Goal: Task Accomplishment & Management: Manage account settings

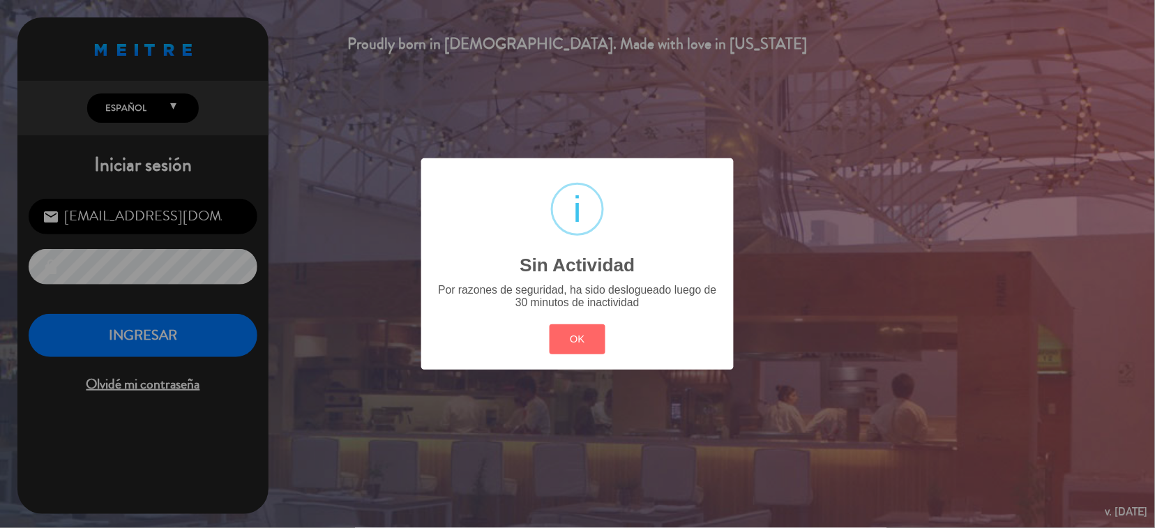
click at [571, 342] on button "OK" at bounding box center [578, 339] width 57 height 30
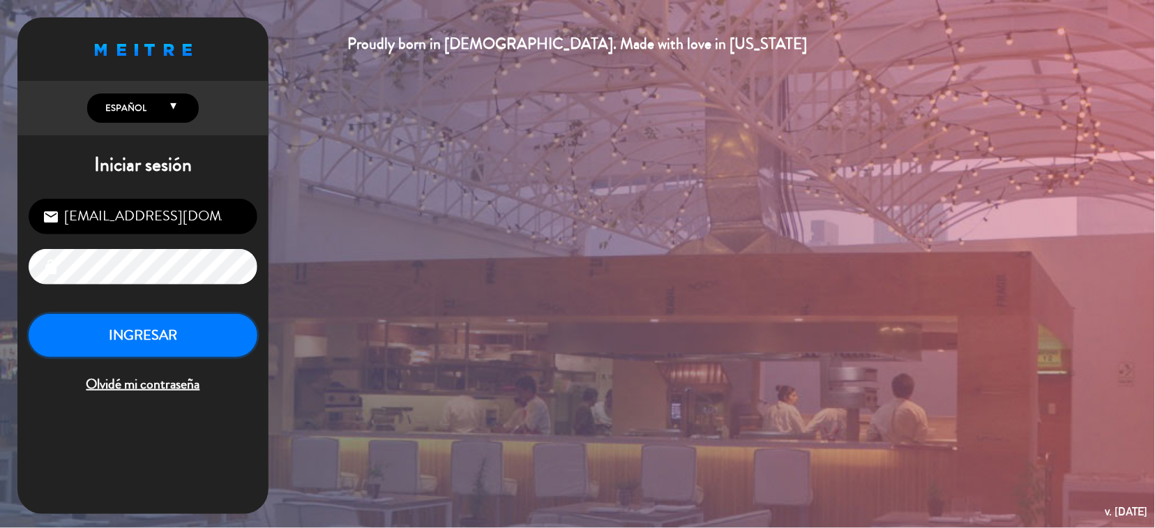
click at [158, 349] on button "INGRESAR" at bounding box center [143, 336] width 229 height 44
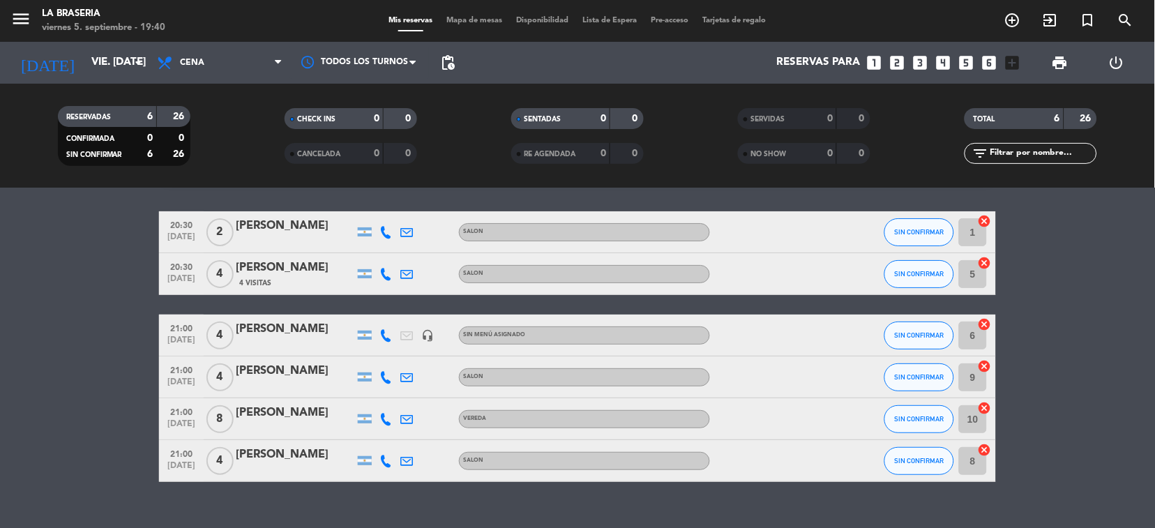
scroll to position [64, 0]
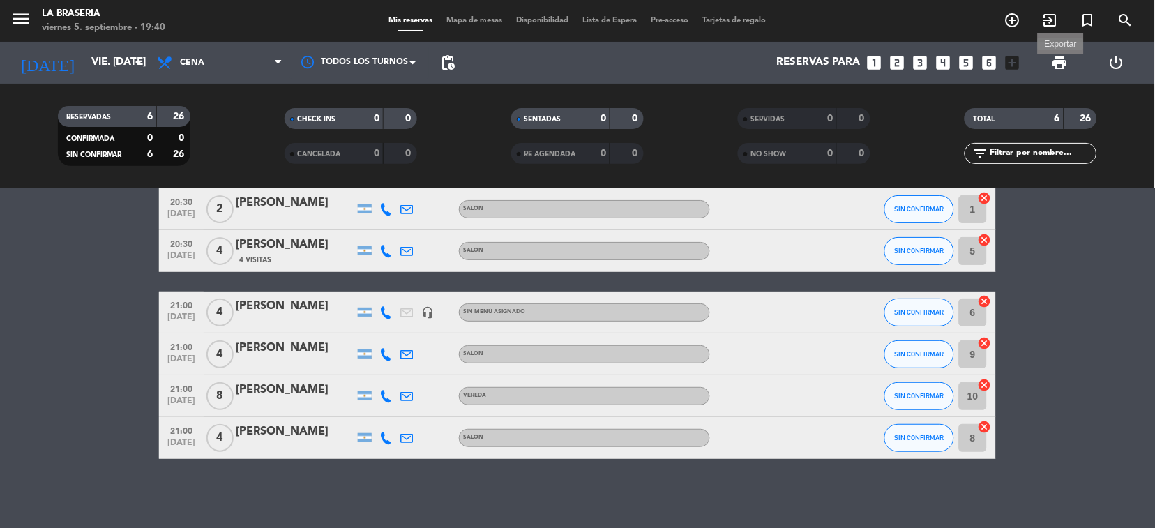
click at [1062, 56] on span "print" at bounding box center [1060, 62] width 17 height 17
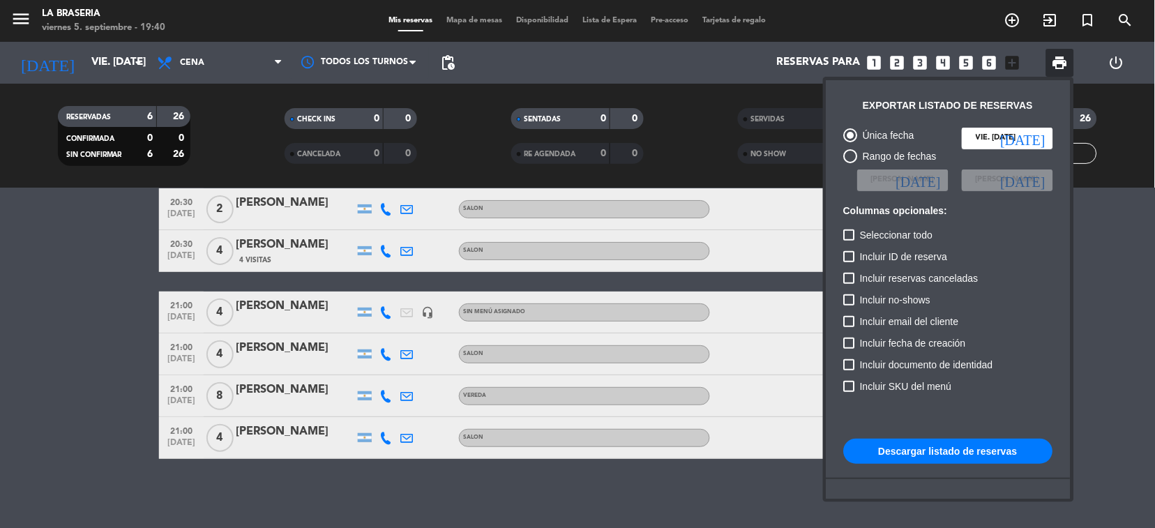
click at [904, 450] on button "Descargar listado de reservas" at bounding box center [948, 451] width 209 height 25
click at [120, 393] on div at bounding box center [577, 264] width 1155 height 528
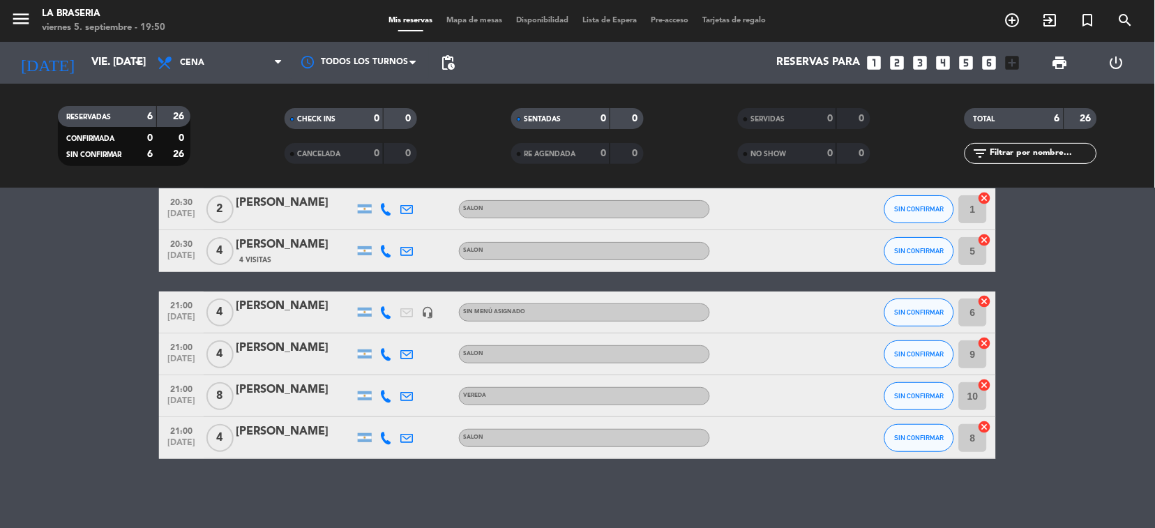
scroll to position [0, 0]
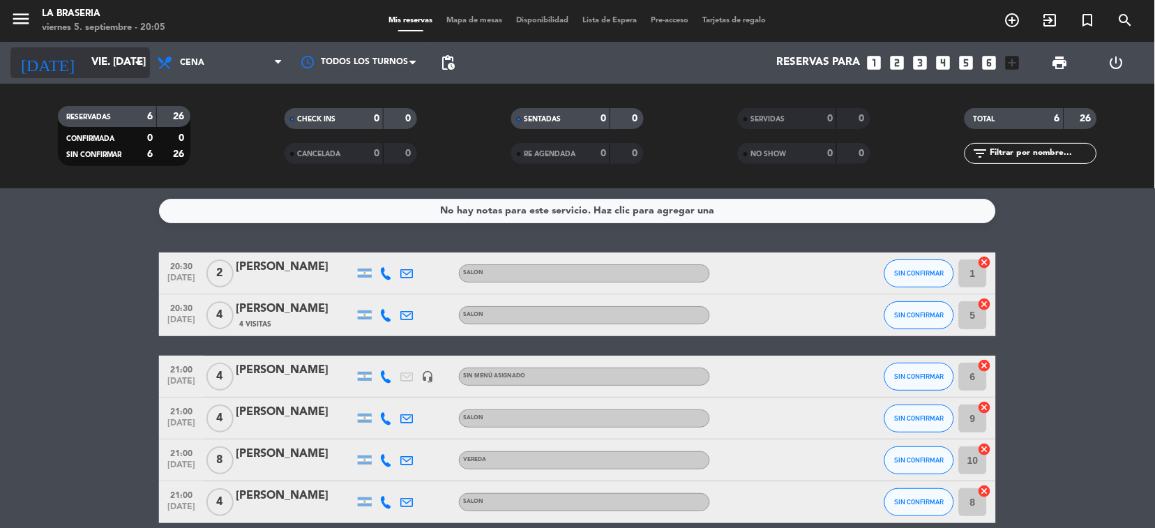
click at [125, 63] on input "vie. [DATE]" at bounding box center [153, 63] width 139 height 27
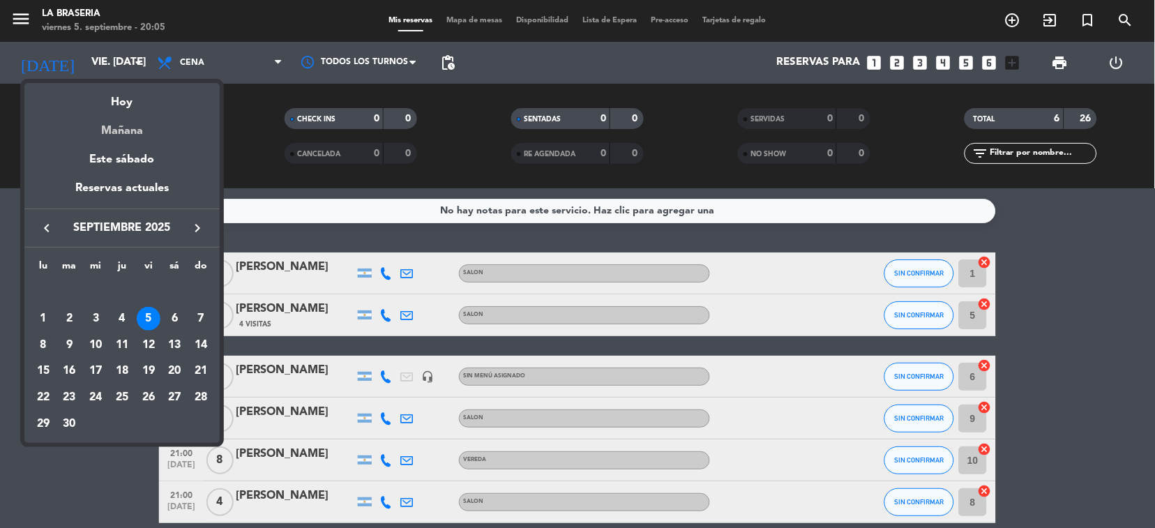
click at [139, 135] on div "Mañana" at bounding box center [121, 126] width 195 height 29
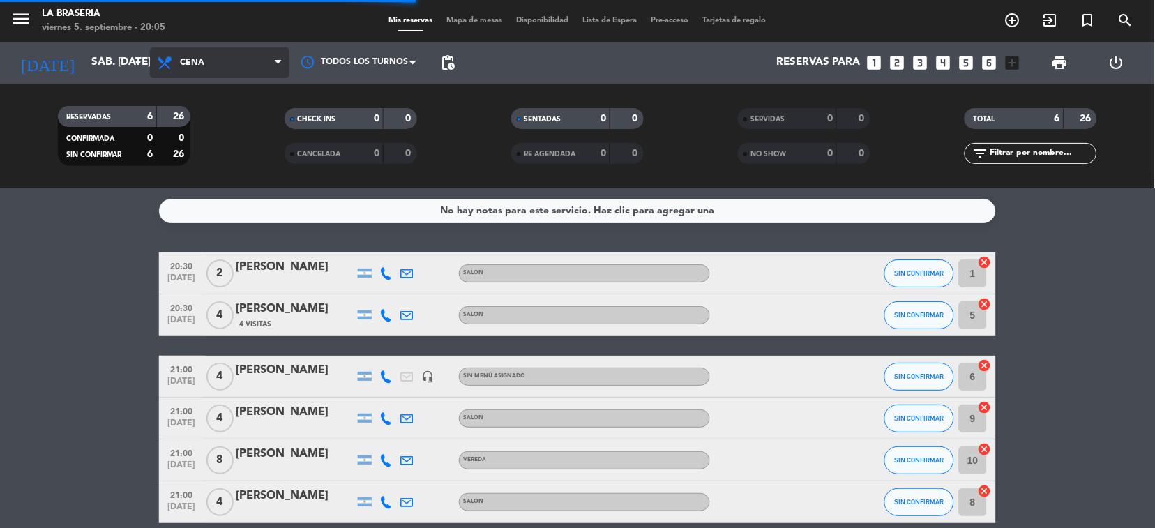
click at [278, 67] on icon at bounding box center [278, 62] width 6 height 11
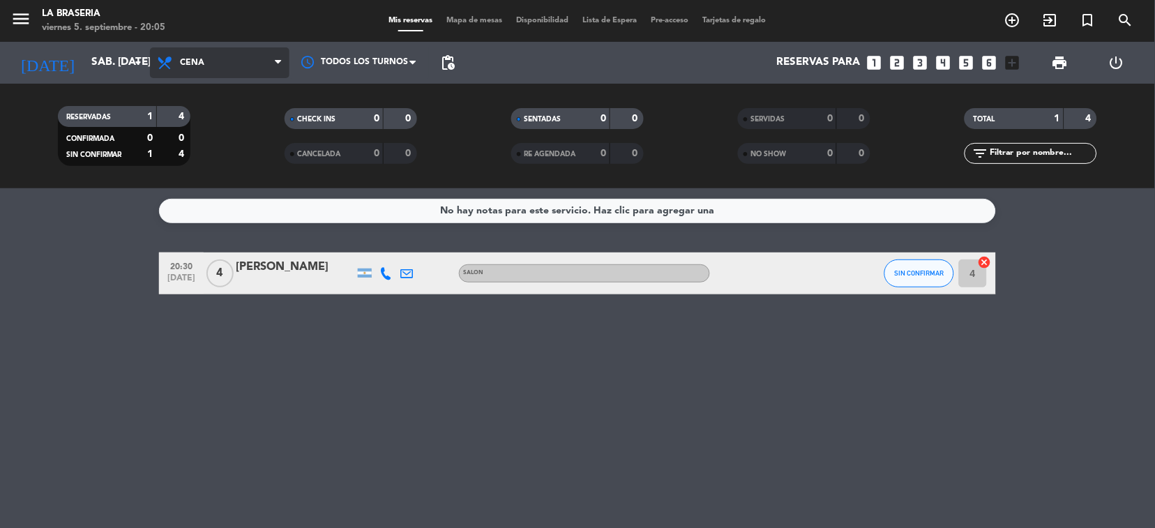
click at [275, 57] on span at bounding box center [282, 63] width 14 height 13
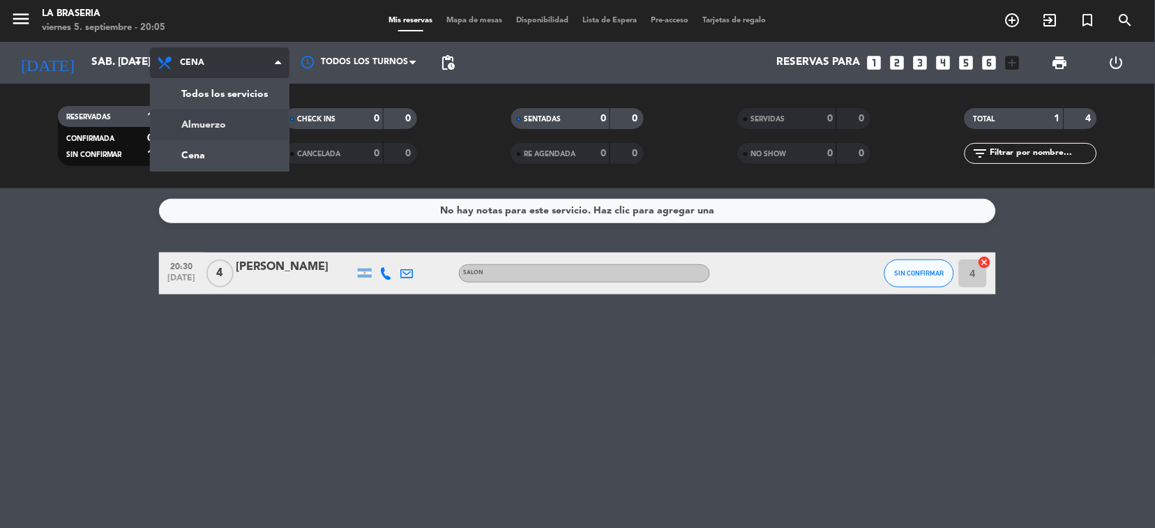
click at [234, 119] on div "menu La Braseria viernes 5. septiembre - 20:05 Mis reservas Mapa de mesas Dispo…" at bounding box center [577, 94] width 1155 height 188
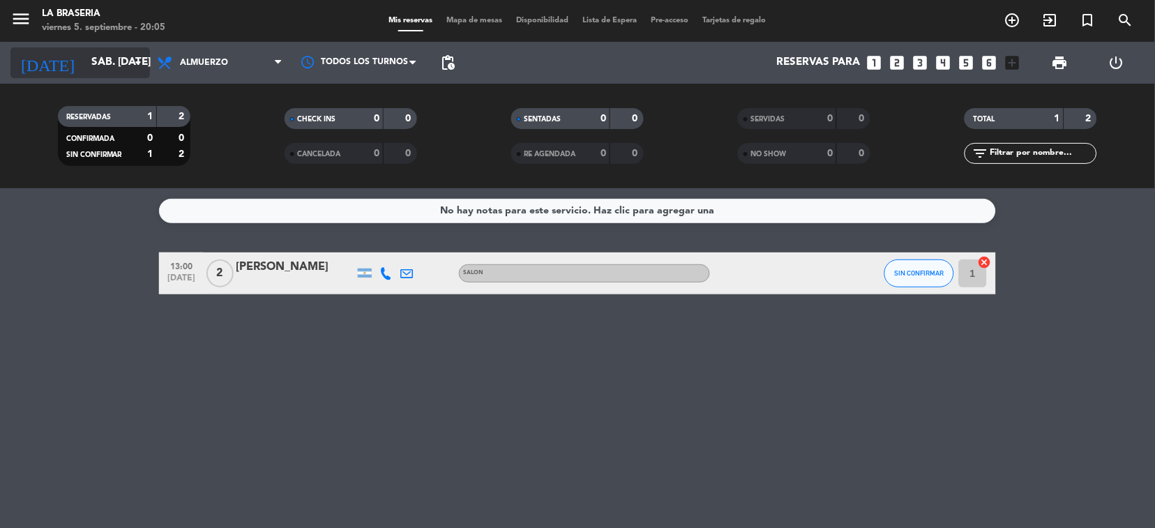
click at [128, 64] on input "sáb. [DATE]" at bounding box center [153, 63] width 139 height 27
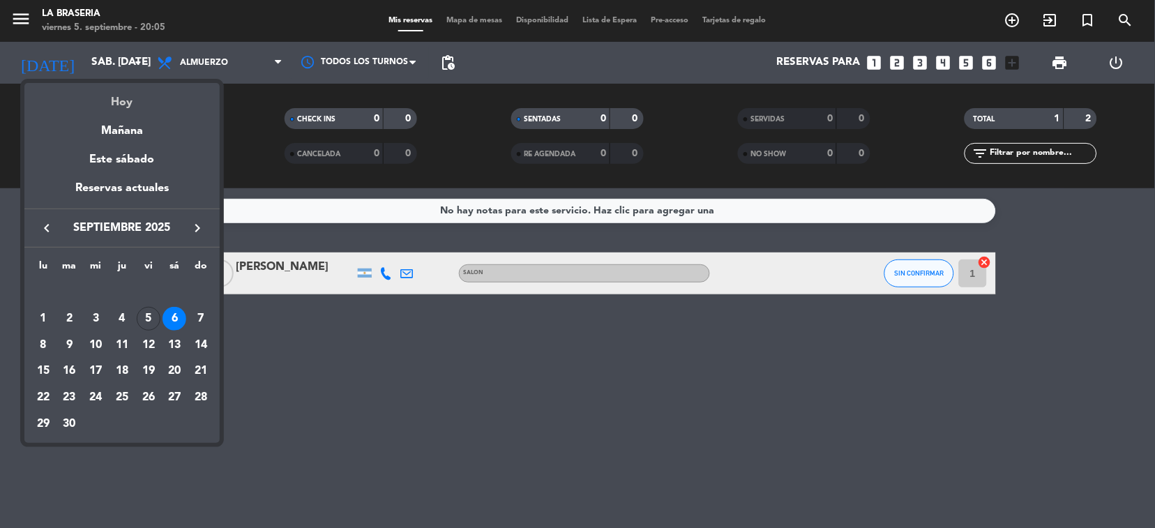
click at [113, 101] on div "Hoy" at bounding box center [121, 97] width 195 height 29
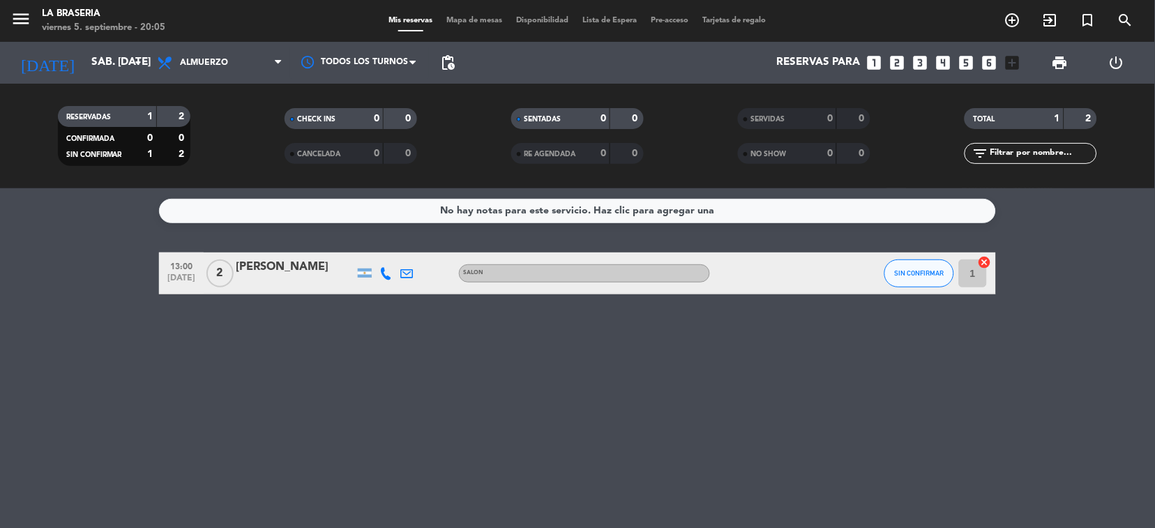
type input "vie. [DATE]"
click at [264, 53] on span "Almuerzo" at bounding box center [220, 62] width 140 height 31
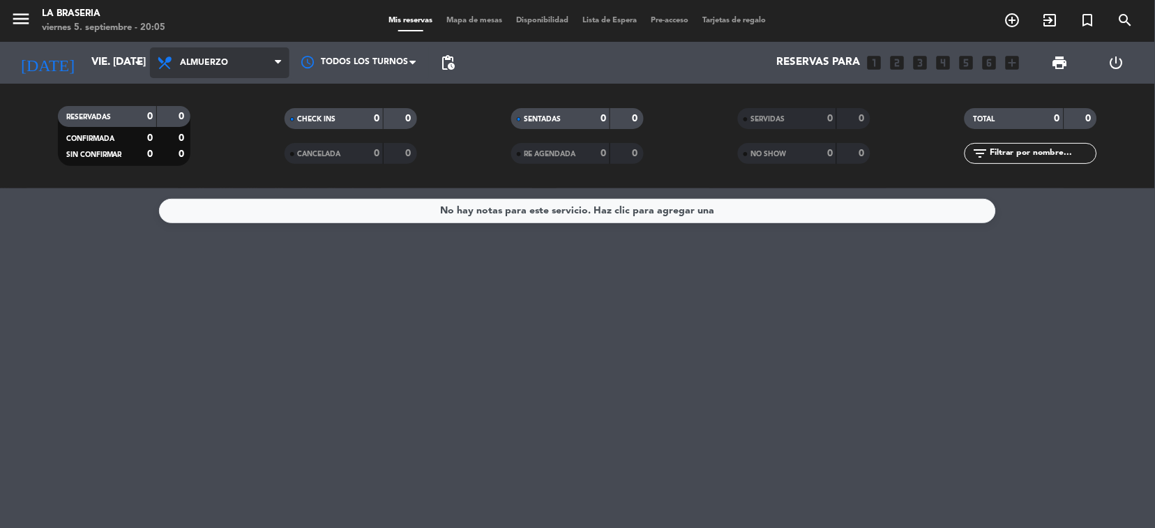
click at [275, 63] on icon at bounding box center [278, 62] width 6 height 11
click at [214, 154] on div "menu La Braseria viernes 5. septiembre - 20:05 Mis reservas Mapa de mesas Dispo…" at bounding box center [577, 94] width 1155 height 188
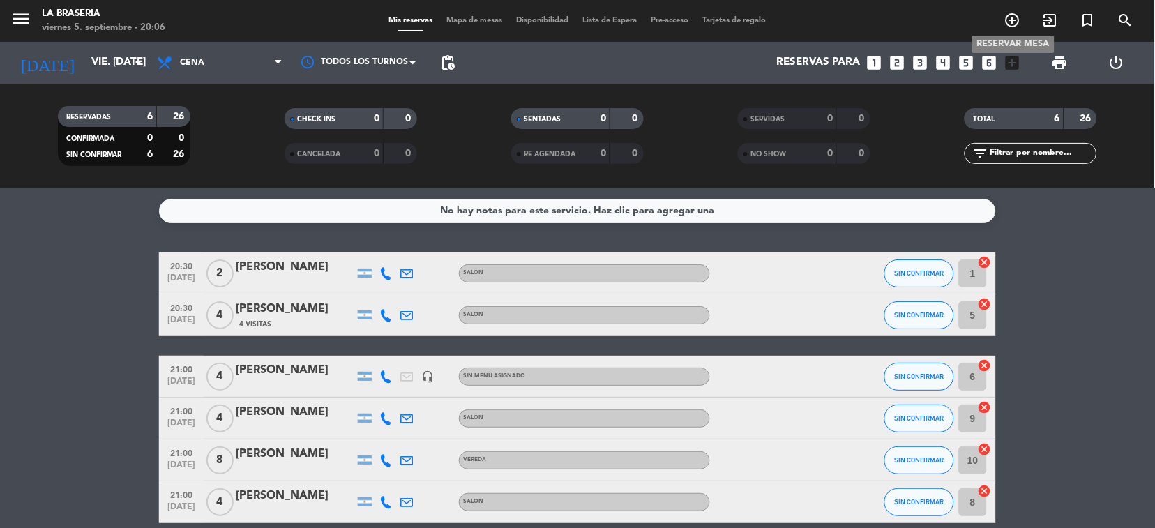
click at [1017, 21] on icon "add_circle_outline" at bounding box center [1013, 20] width 17 height 17
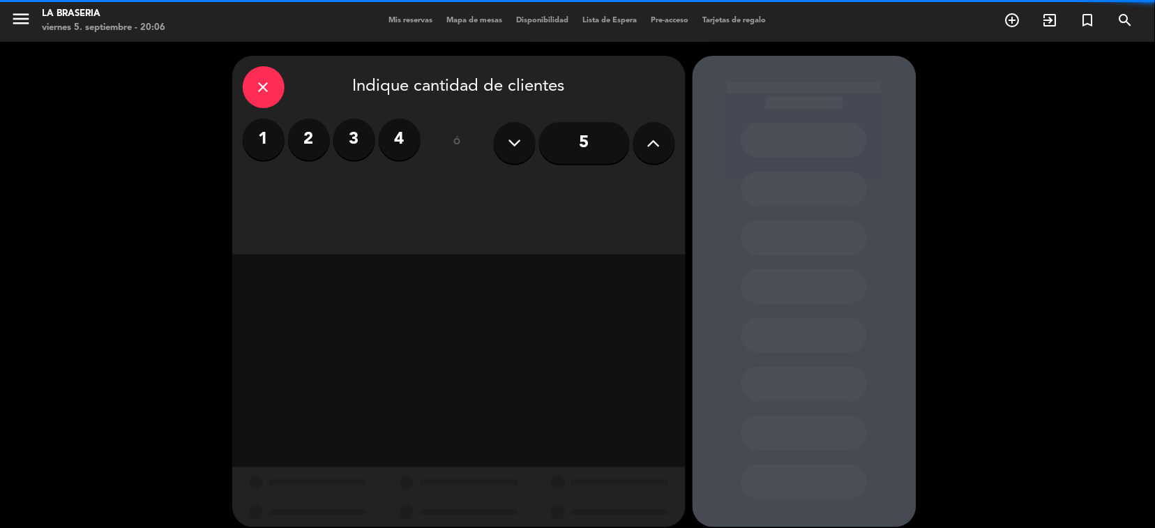
click at [659, 148] on icon at bounding box center [654, 143] width 13 height 21
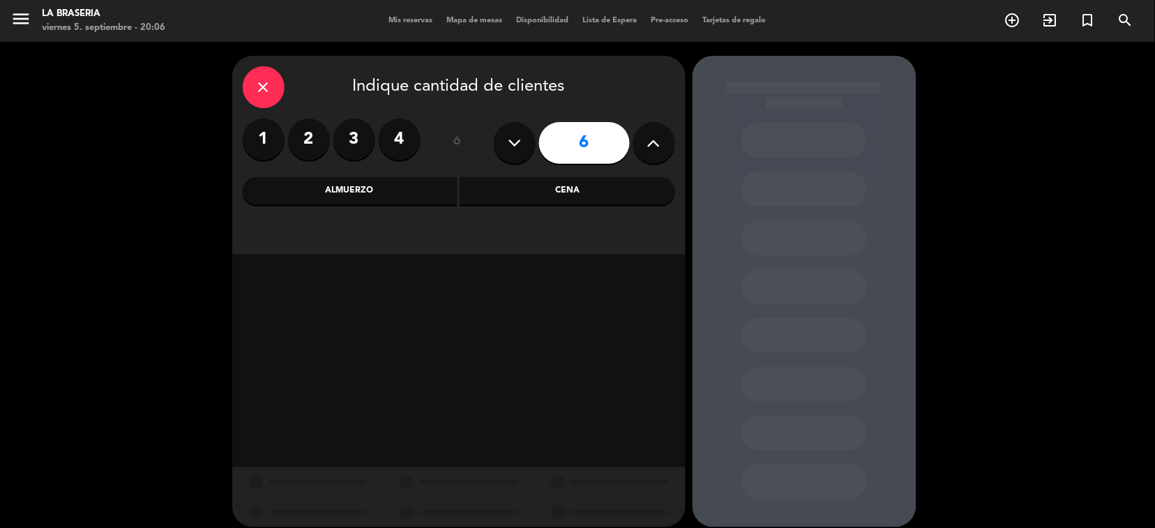
click at [659, 148] on icon at bounding box center [654, 143] width 13 height 21
type input "7"
click at [377, 190] on div "Almuerzo" at bounding box center [350, 191] width 215 height 28
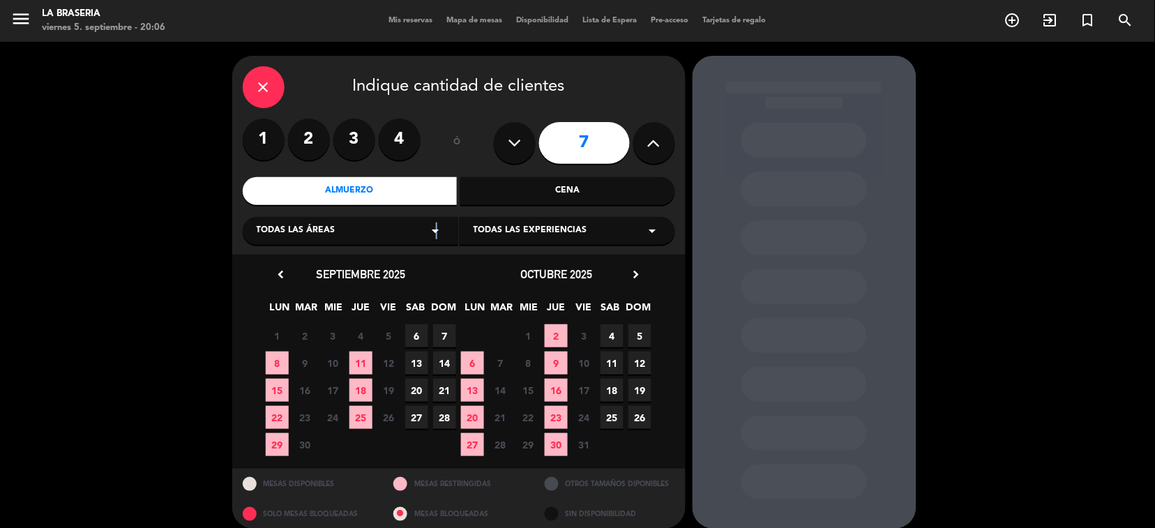
click at [435, 231] on icon "arrow_drop_down" at bounding box center [436, 231] width 17 height 17
click at [273, 267] on div "SALON" at bounding box center [351, 266] width 188 height 14
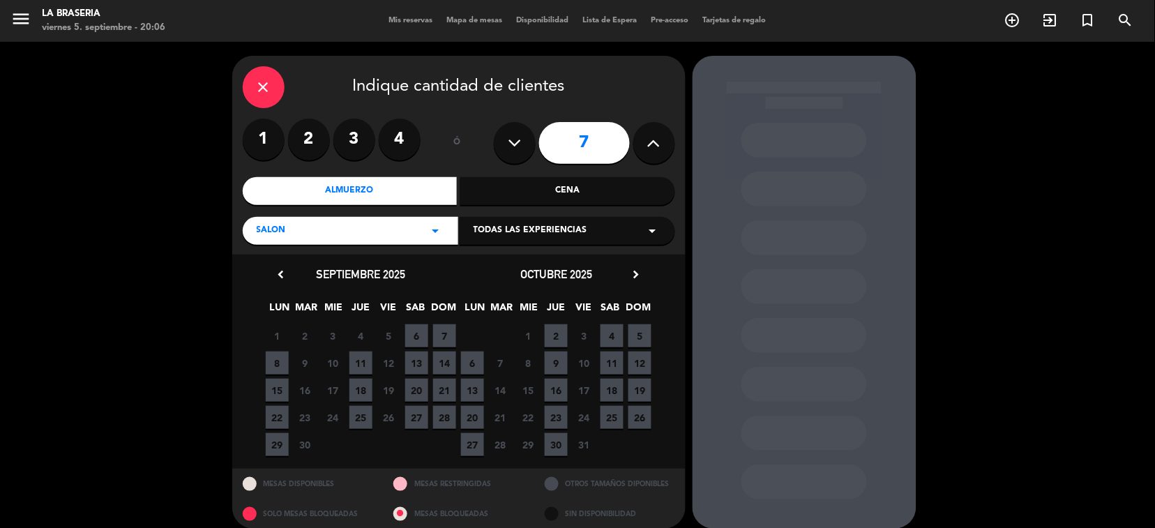
click at [419, 333] on span "6" at bounding box center [416, 335] width 23 height 23
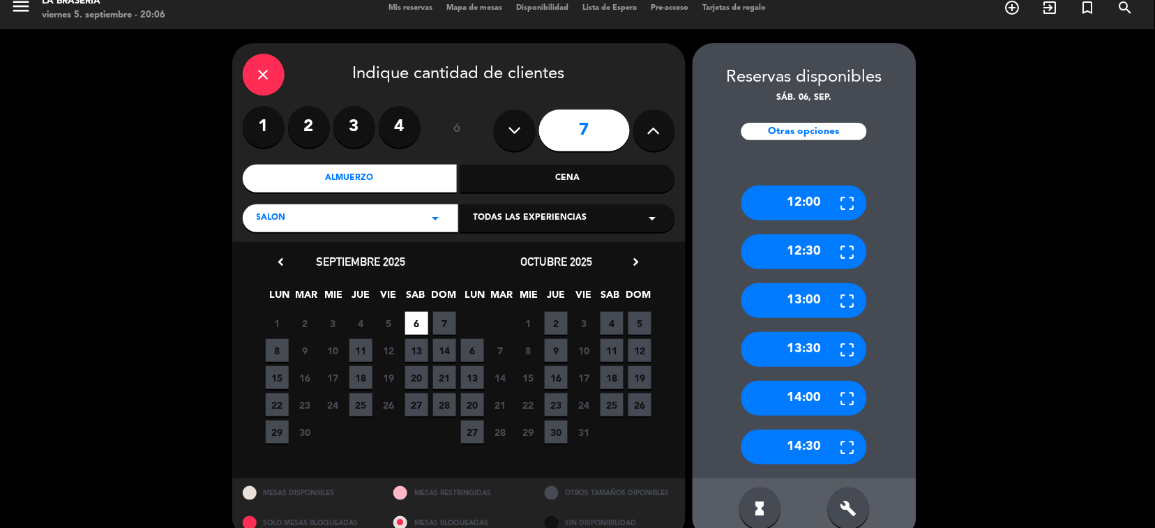
click at [844, 495] on div "build" at bounding box center [849, 509] width 42 height 42
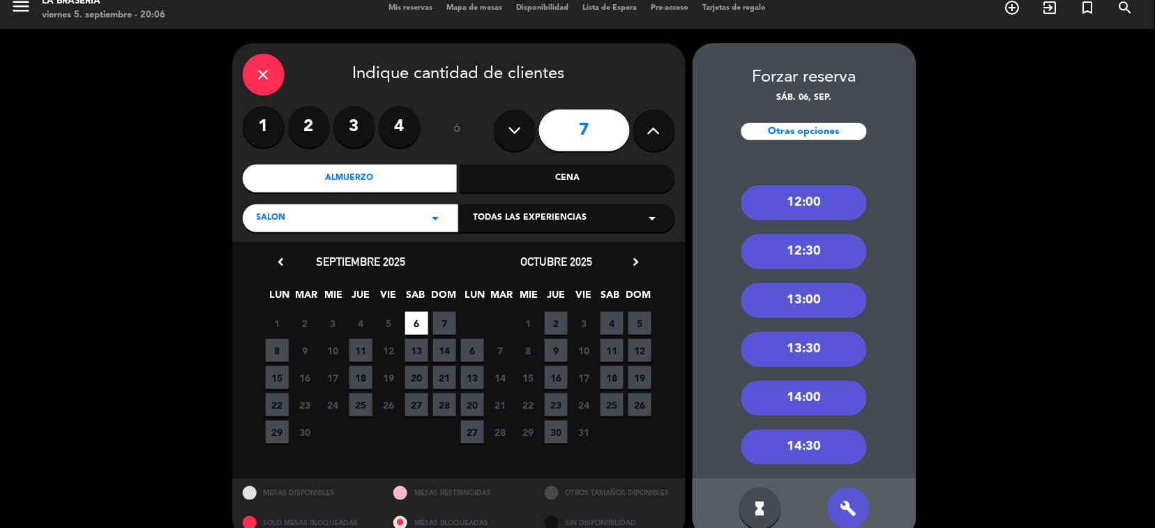
click at [800, 255] on div "12:30" at bounding box center [805, 251] width 126 height 35
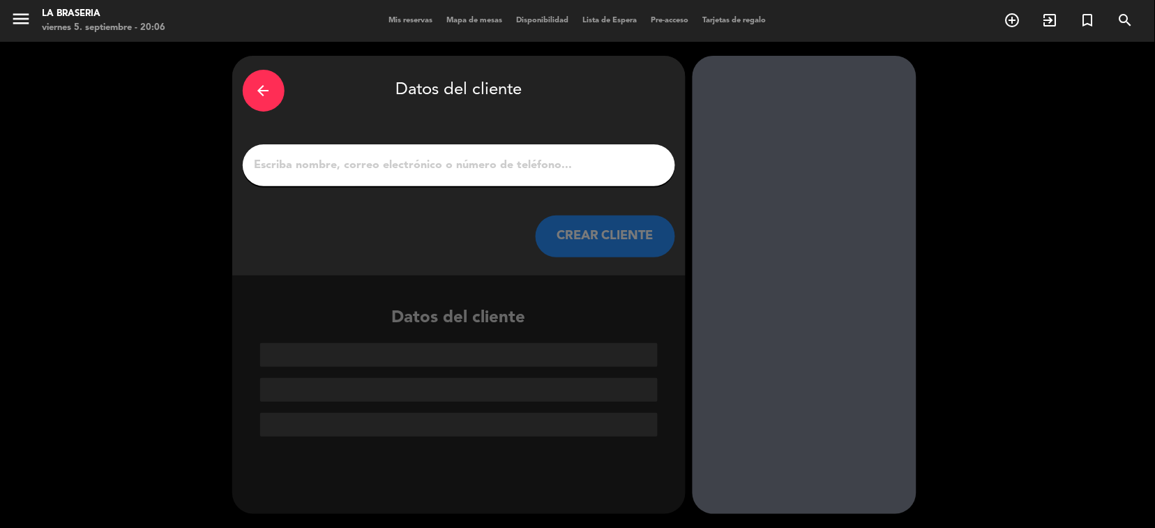
scroll to position [0, 0]
click at [348, 168] on input "1" at bounding box center [459, 166] width 412 height 20
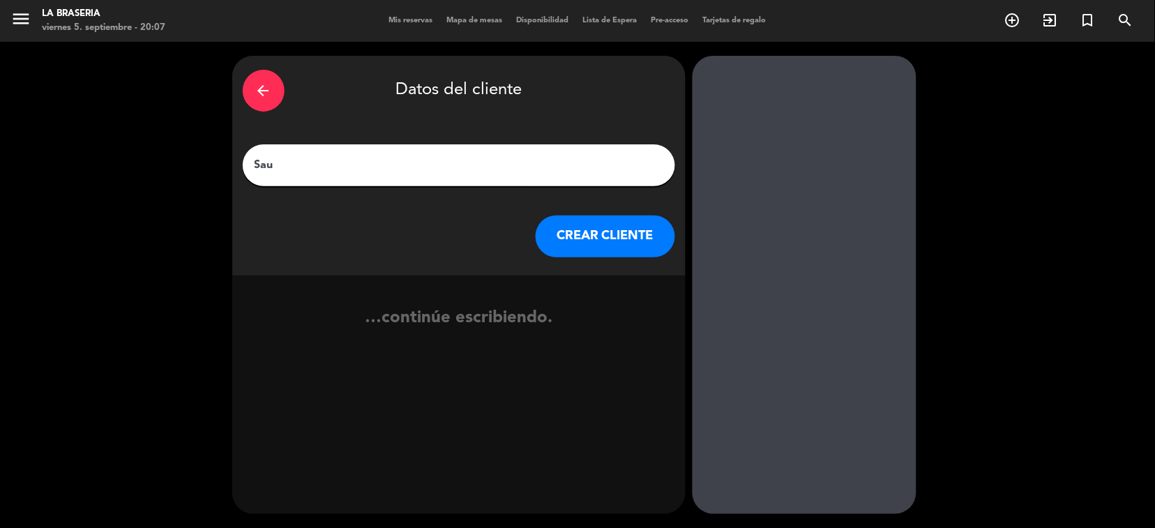
type input "Sau"
click at [621, 241] on button "CREAR CLIENTE" at bounding box center [606, 237] width 140 height 42
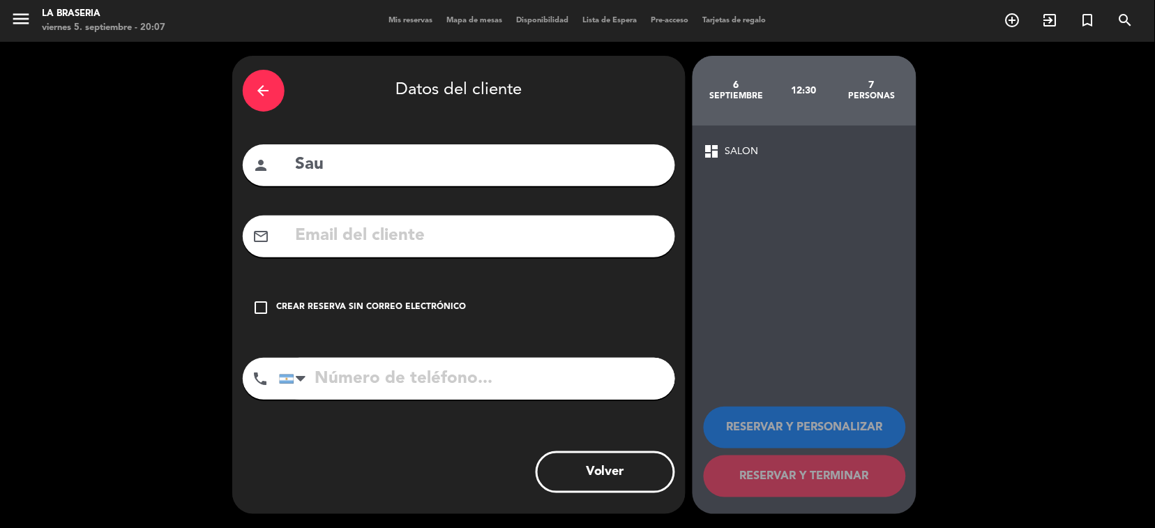
click at [260, 299] on icon "check_box_outline_blank" at bounding box center [261, 307] width 17 height 17
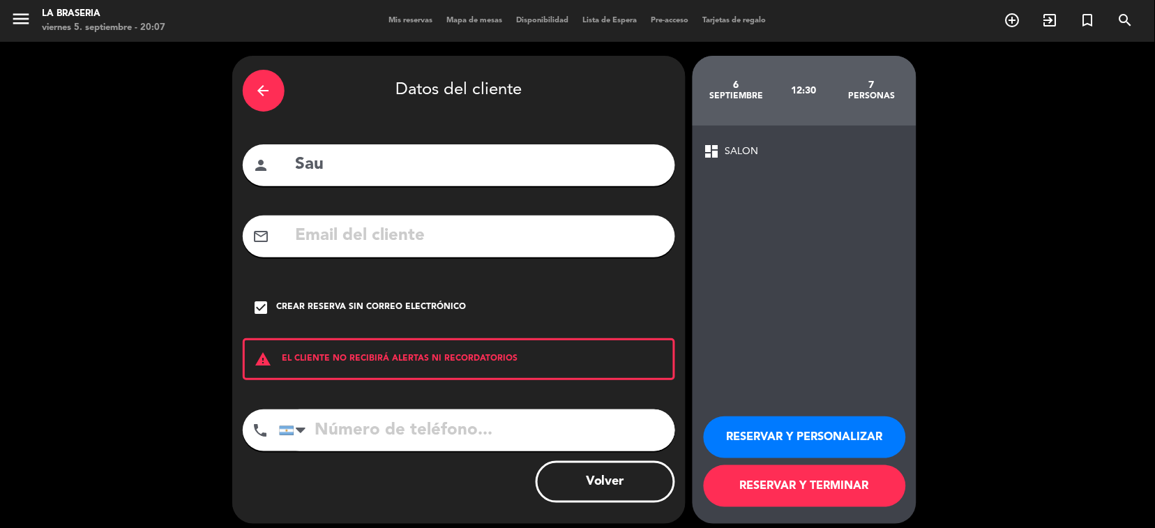
click at [317, 428] on input "tel" at bounding box center [477, 431] width 396 height 42
type input "1178862161"
click at [856, 442] on button "RESERVAR Y PERSONALIZAR" at bounding box center [805, 438] width 202 height 42
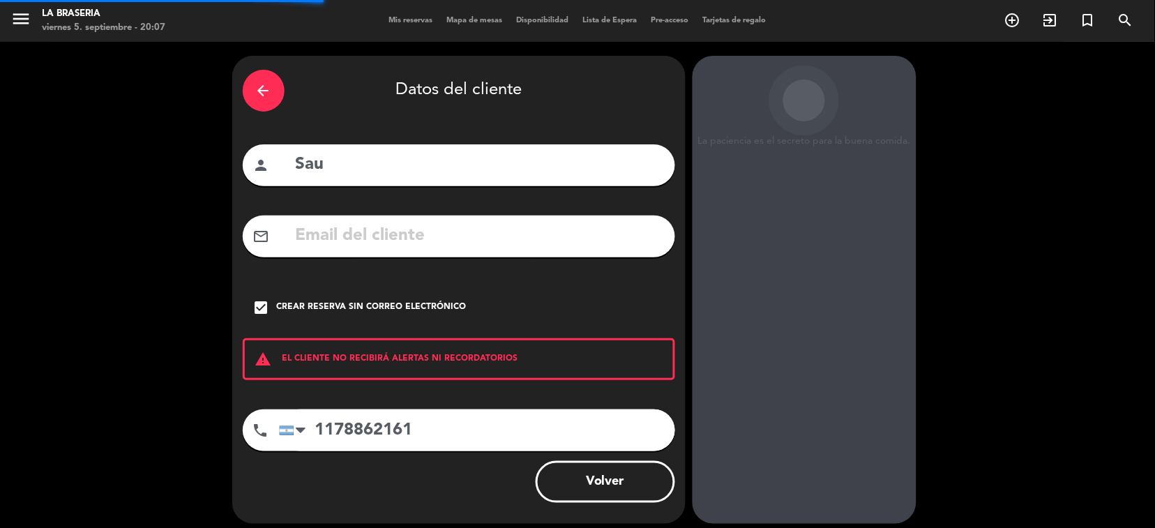
scroll to position [29, 0]
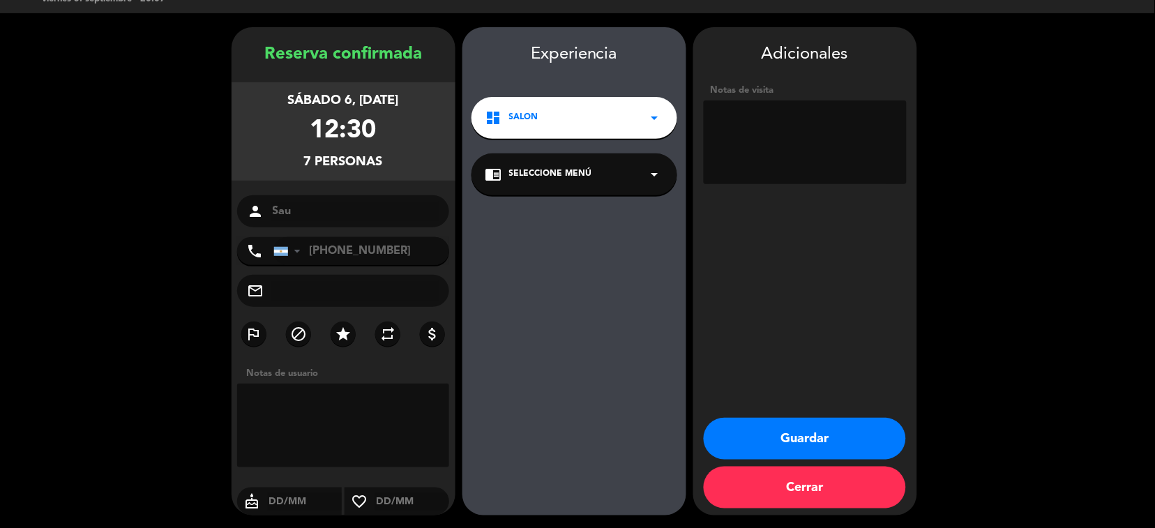
click at [715, 115] on textarea at bounding box center [805, 142] width 203 height 84
type textarea "6 adultos 1 menor de 2 años"
click at [844, 424] on button "Guardar" at bounding box center [805, 439] width 202 height 42
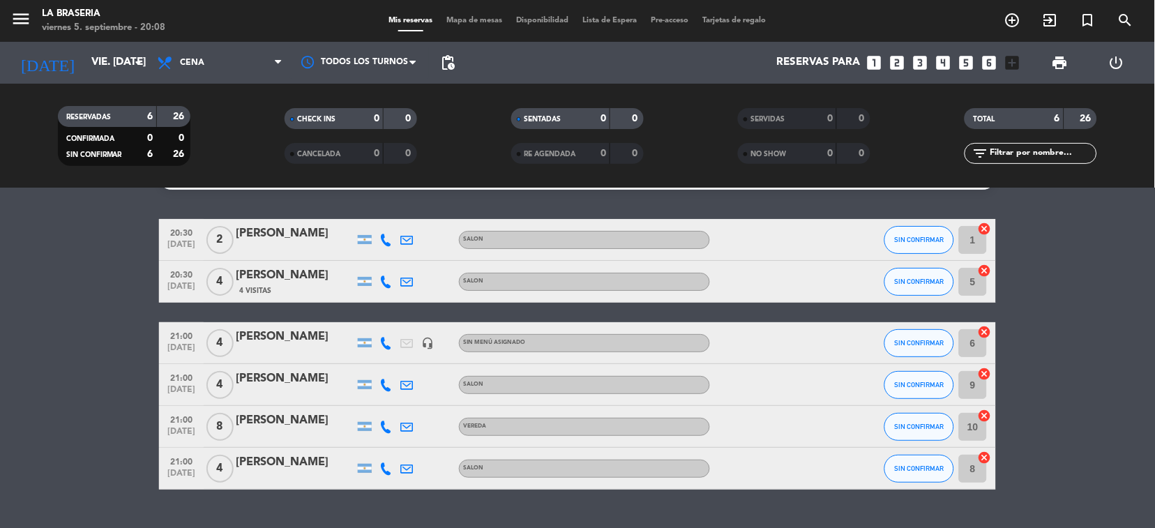
scroll to position [64, 0]
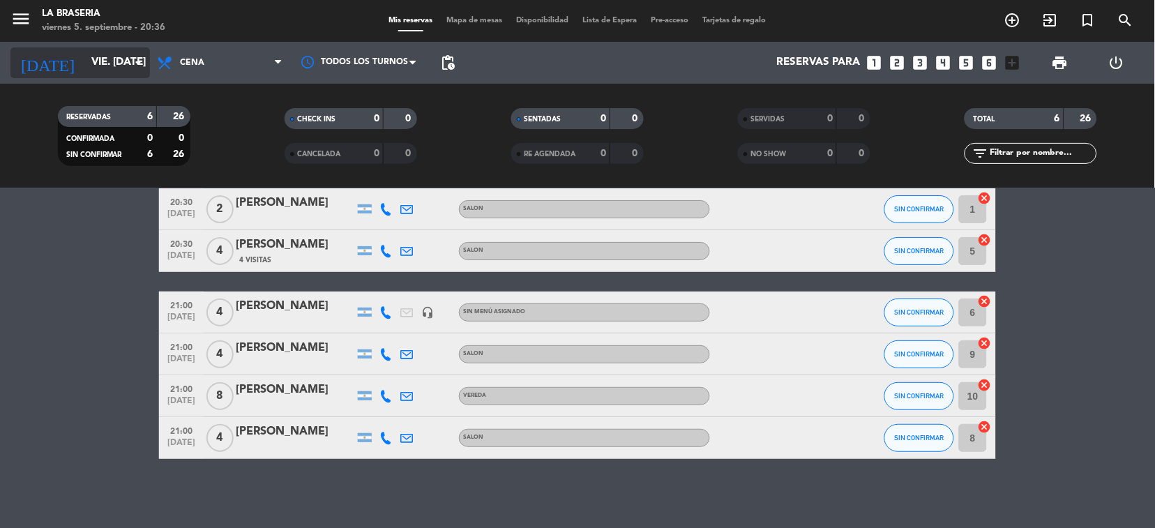
click at [129, 52] on input "vie. [DATE]" at bounding box center [153, 63] width 139 height 27
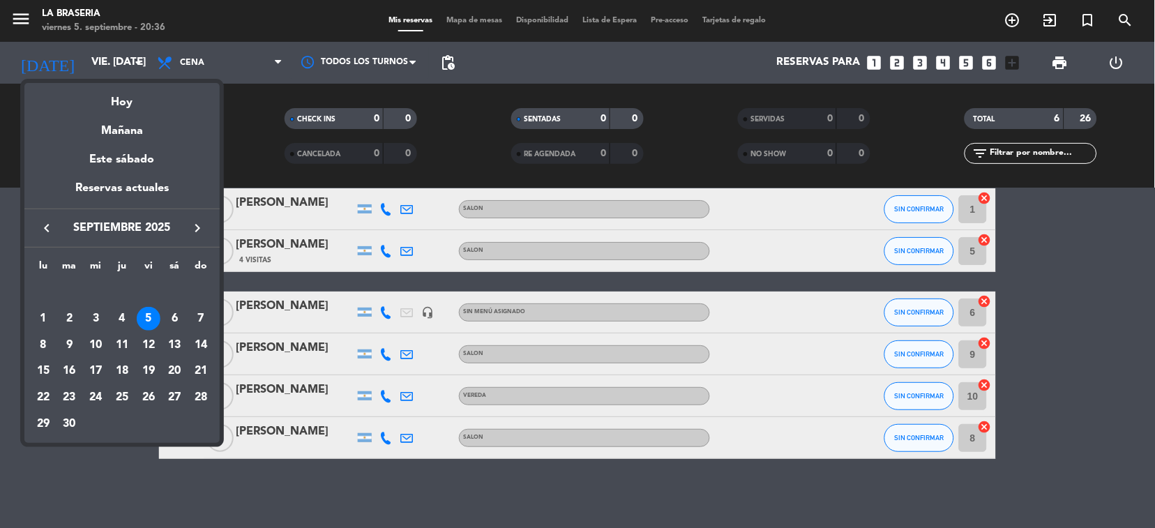
click at [133, 133] on div "Mañana" at bounding box center [121, 126] width 195 height 29
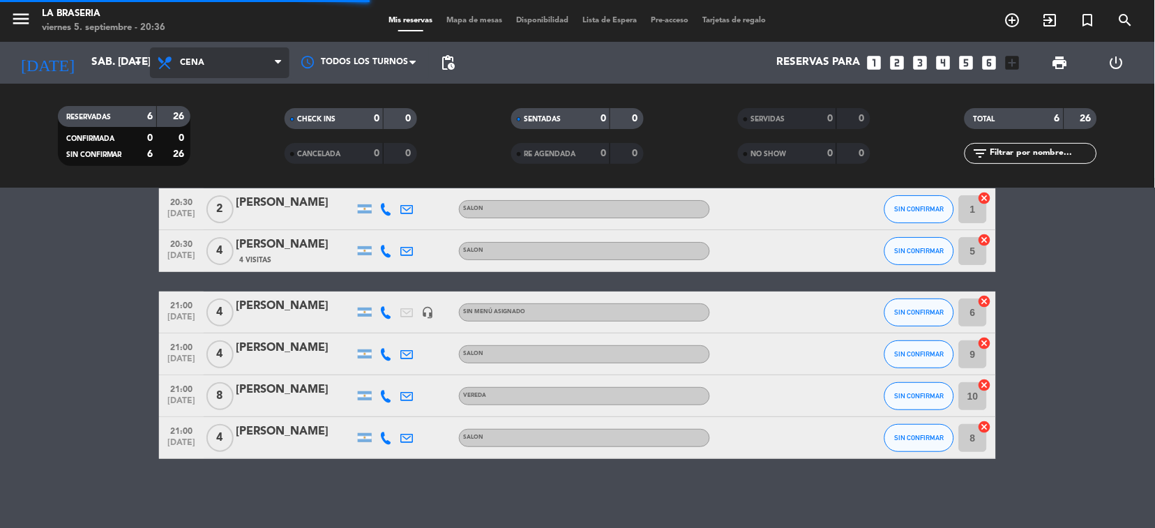
click at [268, 67] on span "Cena" at bounding box center [220, 62] width 140 height 31
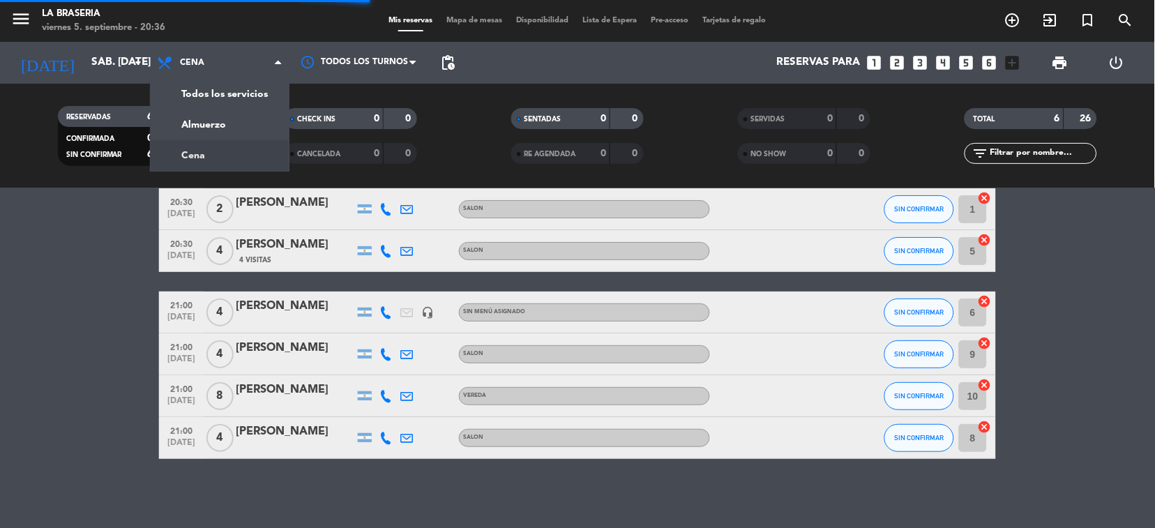
scroll to position [0, 0]
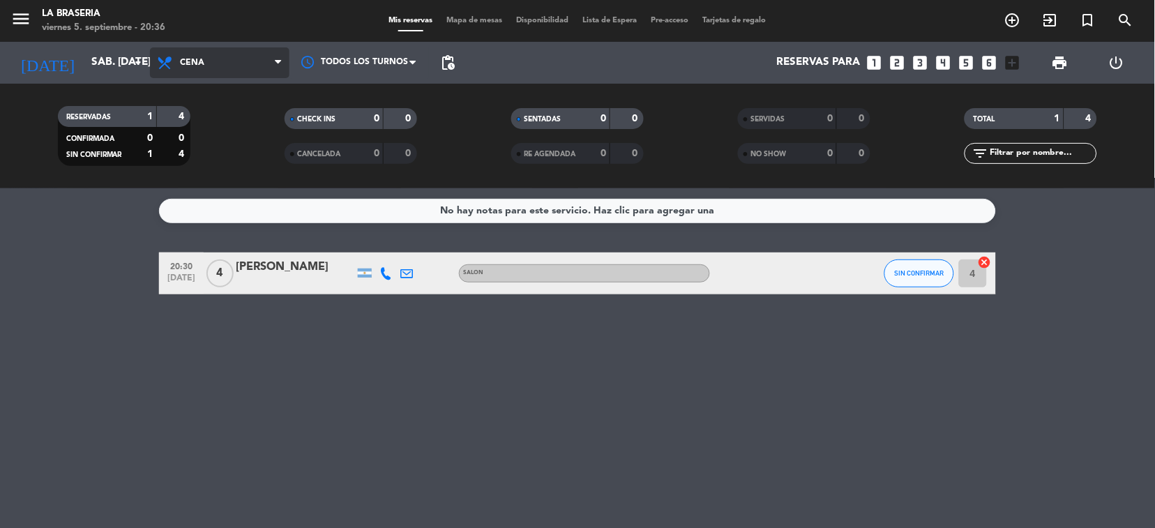
click at [265, 54] on span "Cena" at bounding box center [220, 62] width 140 height 31
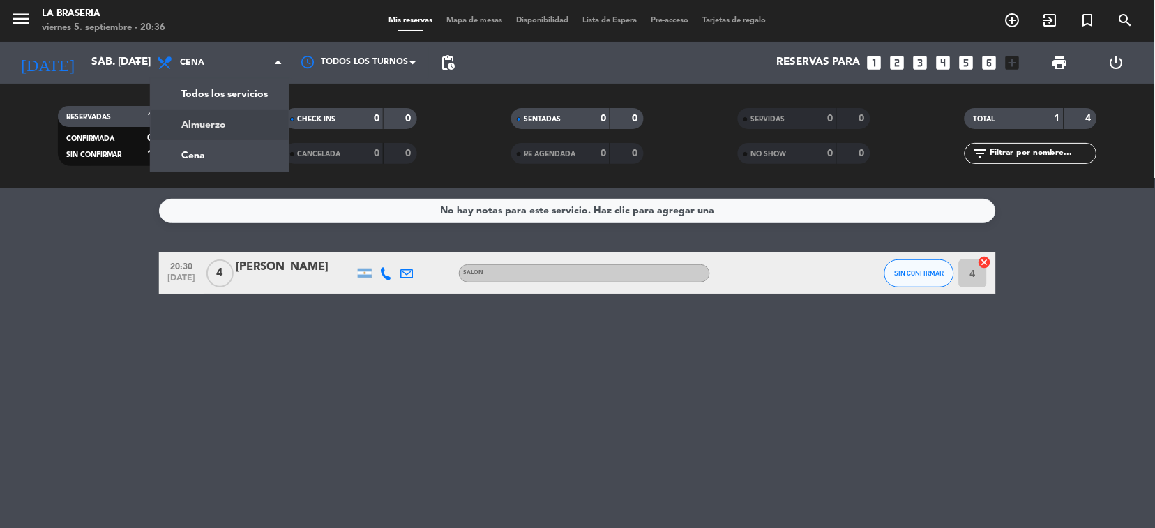
click at [204, 129] on div "menu La Braseria viernes 5. septiembre - 20:36 Mis reservas Mapa de mesas Dispo…" at bounding box center [577, 94] width 1155 height 188
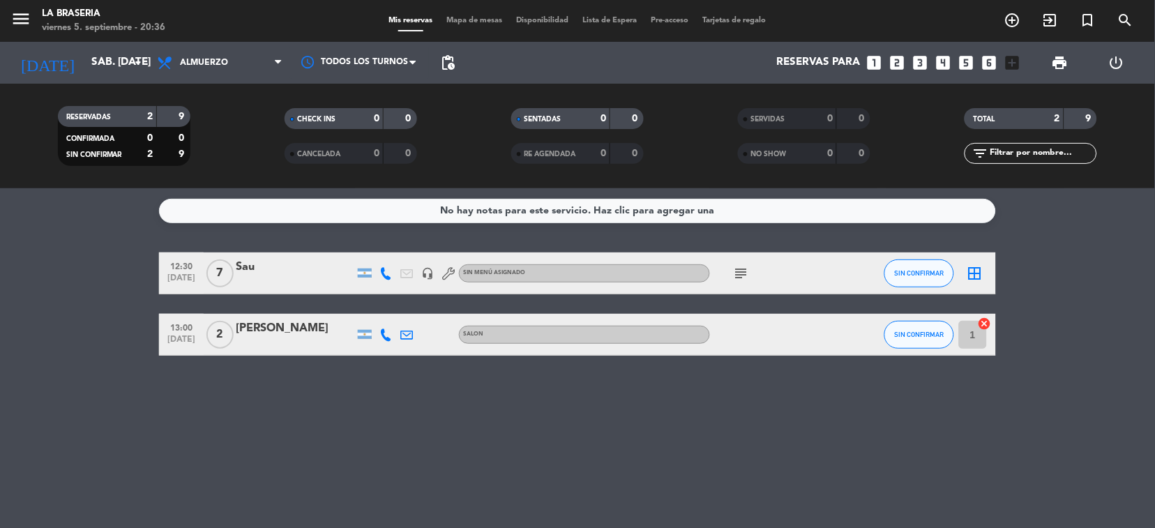
click at [740, 271] on icon "subject" at bounding box center [741, 273] width 17 height 17
click at [739, 271] on icon "subject" at bounding box center [741, 273] width 17 height 17
click at [277, 61] on icon at bounding box center [278, 62] width 6 height 11
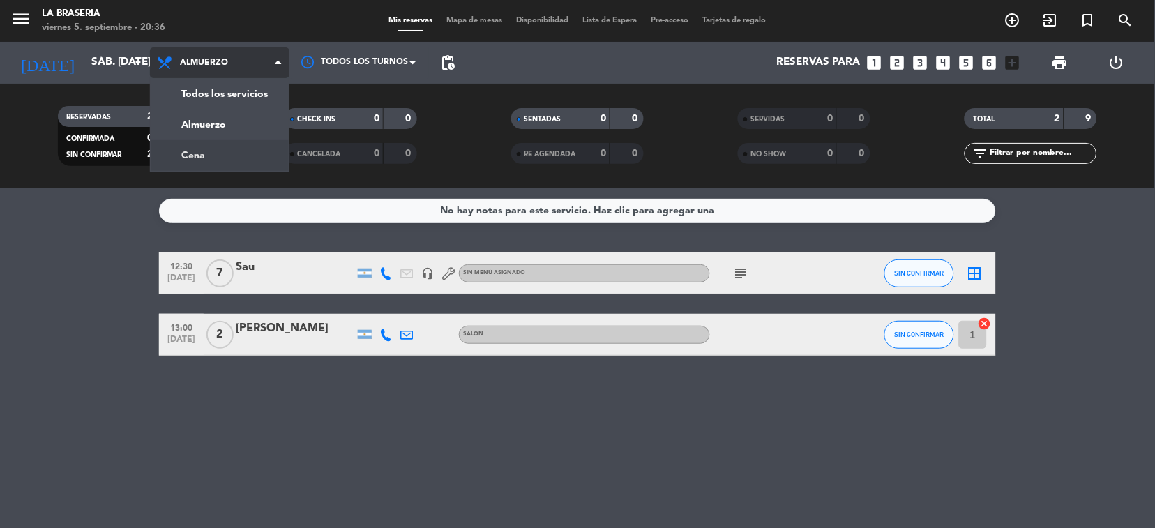
click at [214, 149] on div "menu La Braseria viernes 5. septiembre - 20:36 Mis reservas Mapa de mesas Dispo…" at bounding box center [577, 94] width 1155 height 188
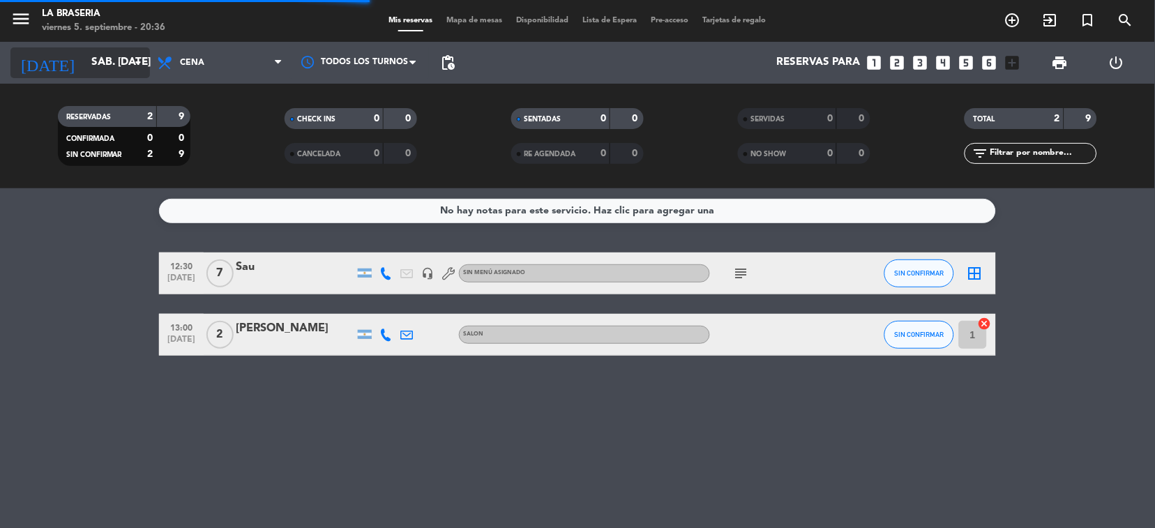
click at [139, 54] on icon "arrow_drop_down" at bounding box center [138, 62] width 17 height 17
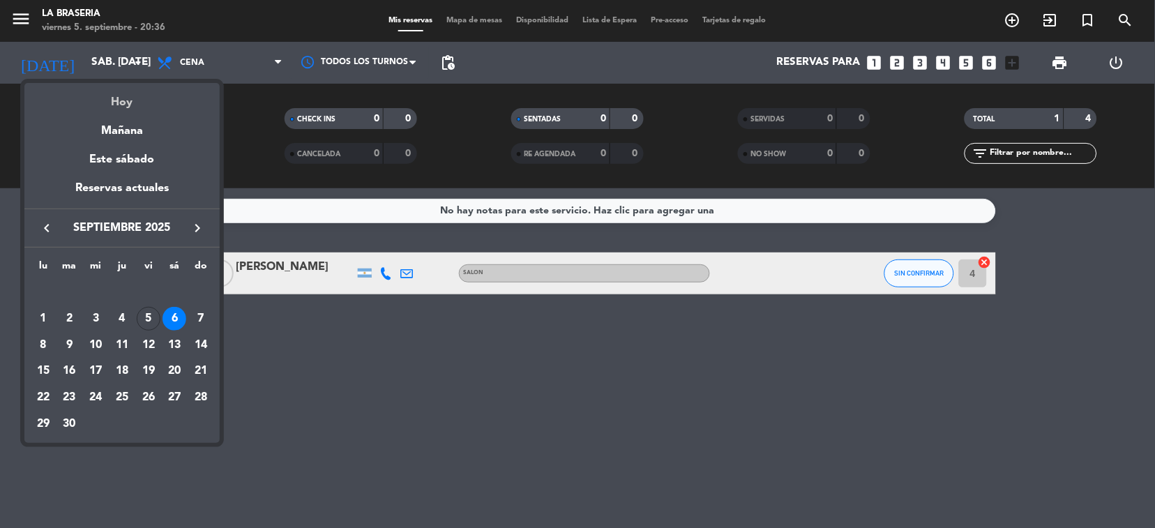
click at [144, 99] on div "Hoy" at bounding box center [121, 97] width 195 height 29
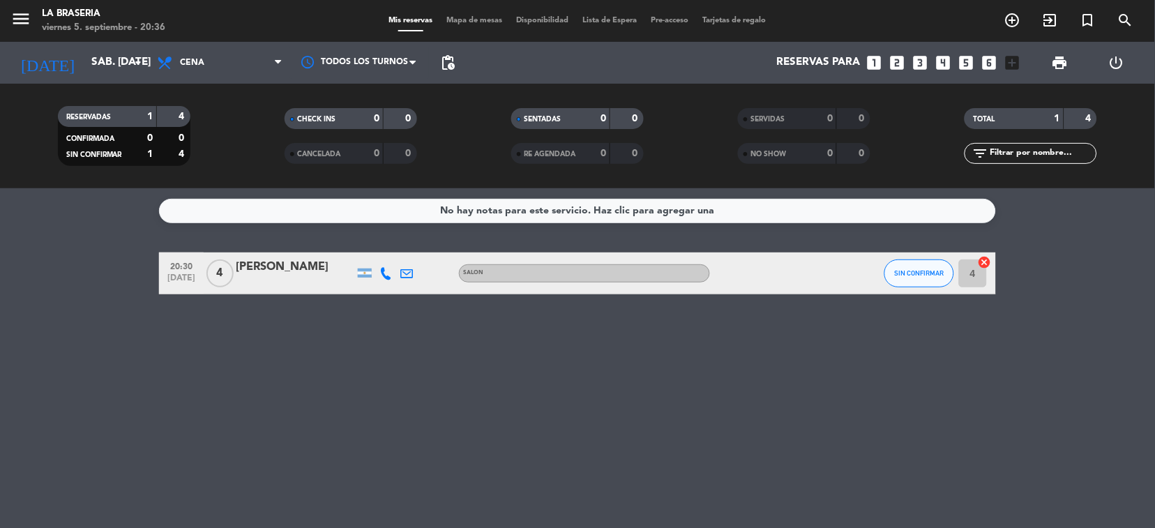
type input "vie. [DATE]"
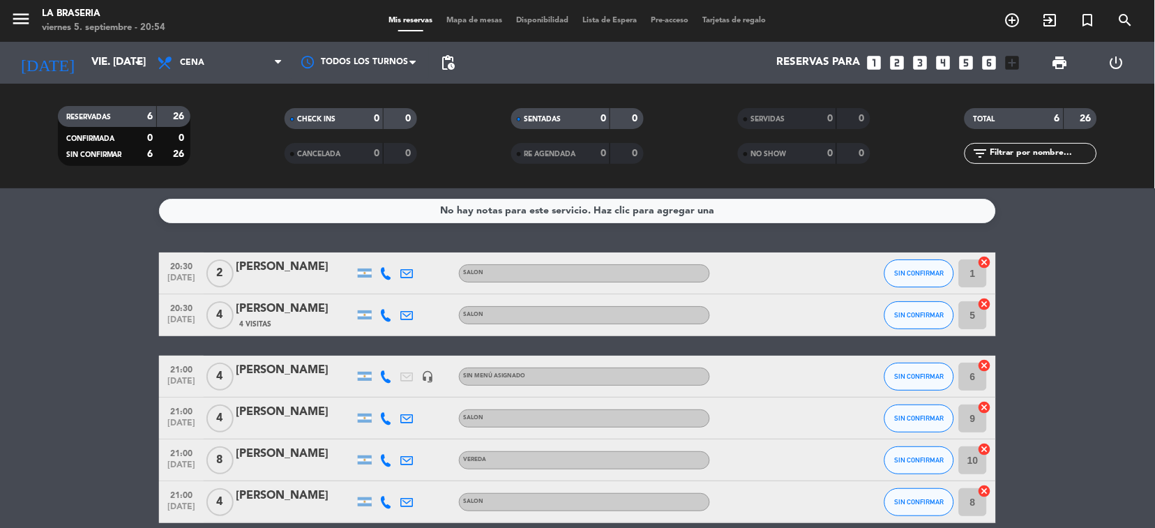
scroll to position [64, 0]
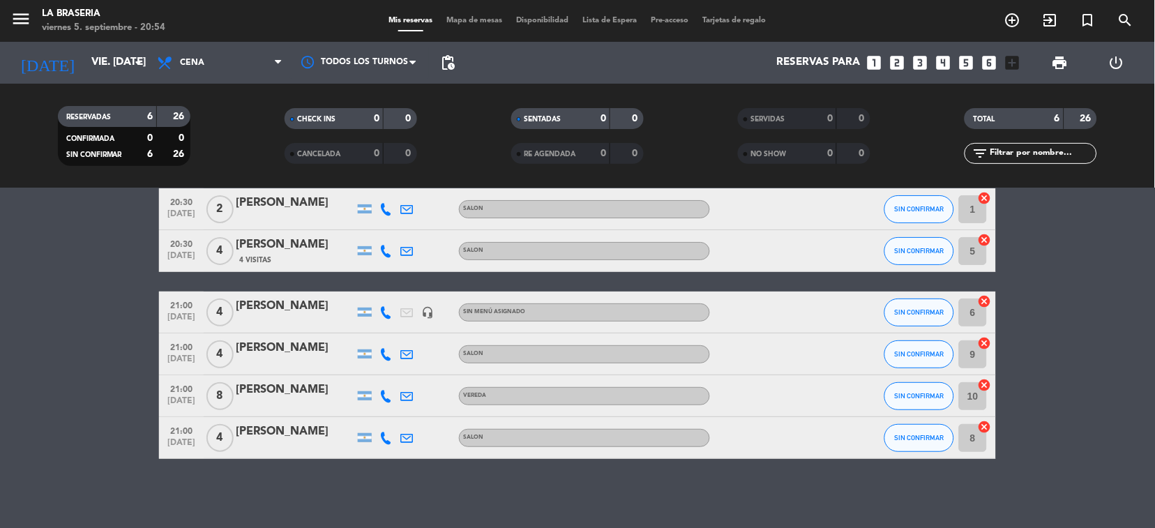
click at [280, 396] on div "[PERSON_NAME]" at bounding box center [295, 390] width 119 height 18
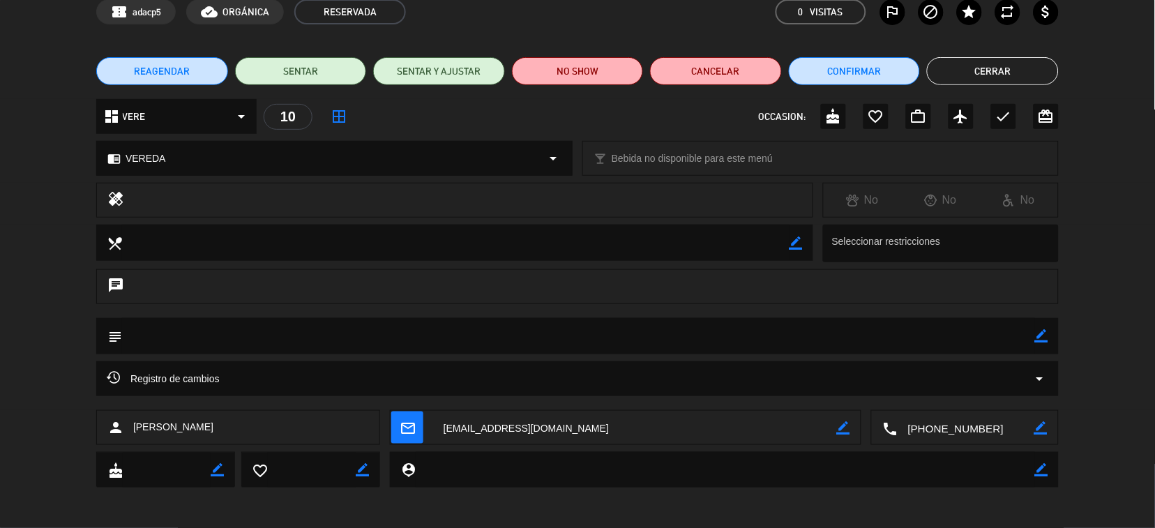
scroll to position [69, 0]
click at [700, 66] on button "Cancelar" at bounding box center [716, 71] width 132 height 28
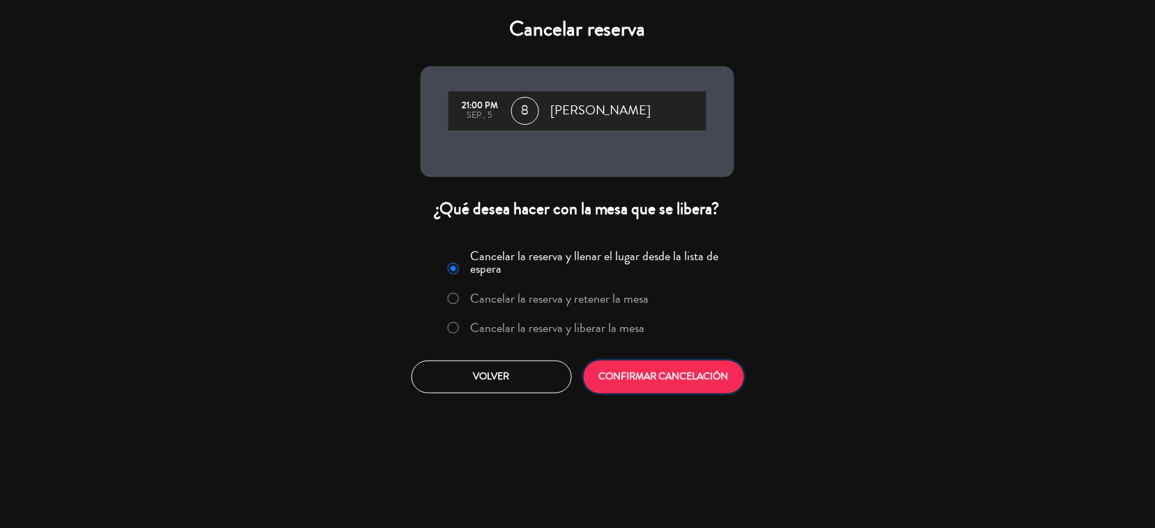
click at [684, 380] on button "CONFIRMAR CANCELACIÓN" at bounding box center [664, 377] width 160 height 33
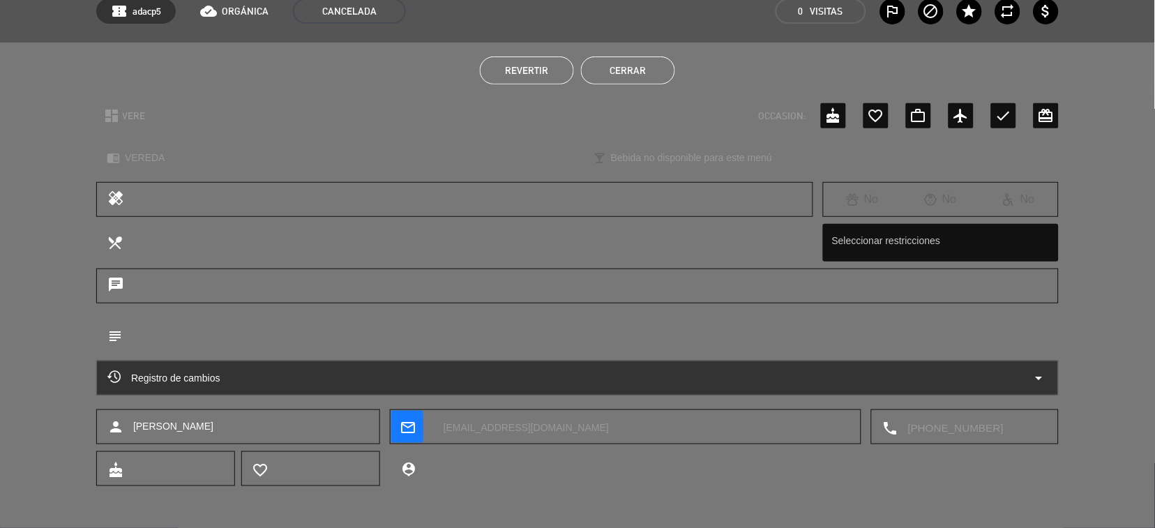
click at [625, 70] on button "Cerrar" at bounding box center [628, 71] width 94 height 28
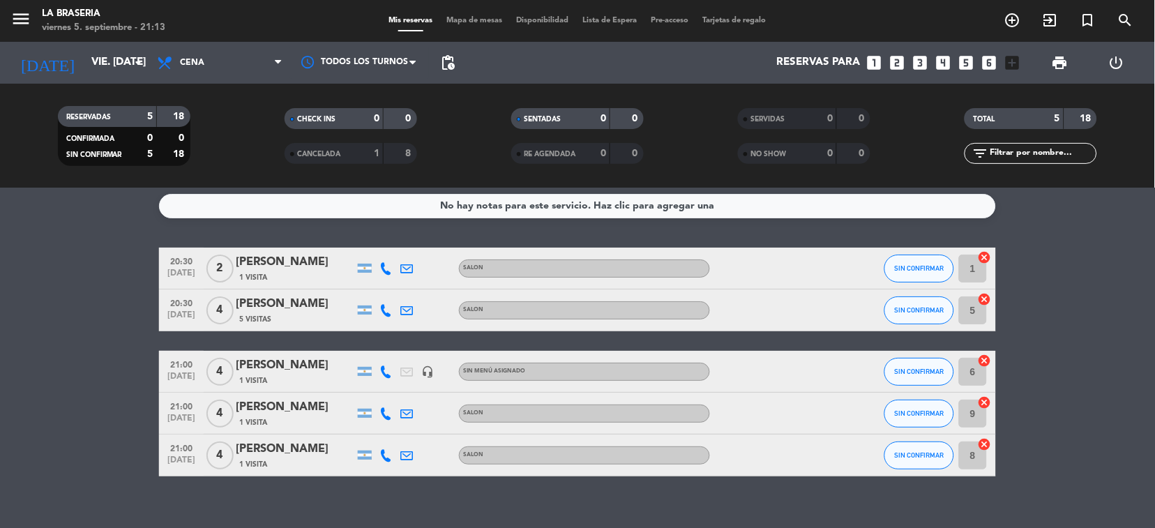
scroll to position [0, 0]
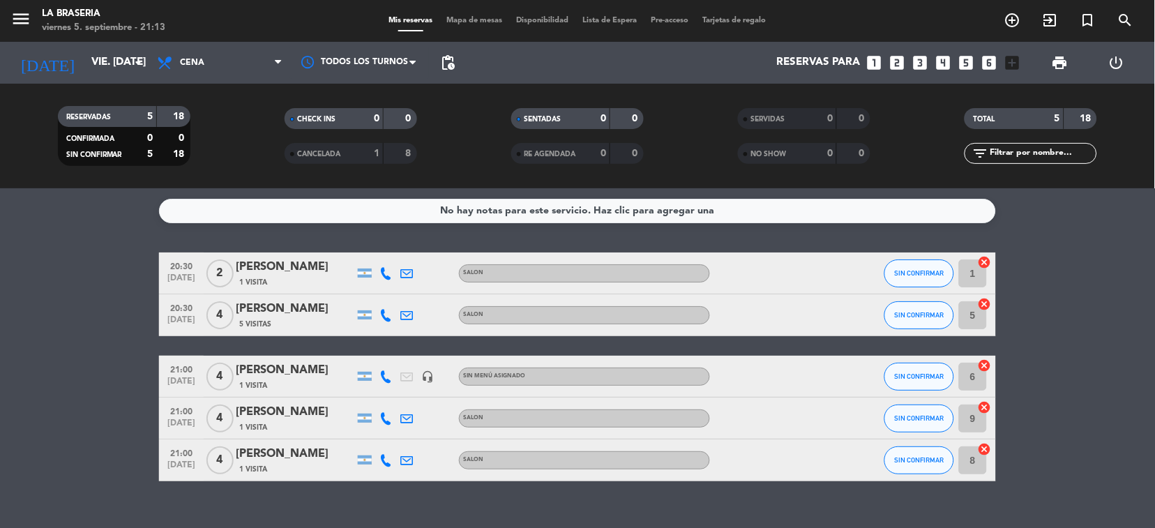
click at [290, 411] on div "[PERSON_NAME]" at bounding box center [295, 412] width 119 height 18
